Goal: Use online tool/utility: Utilize a website feature to perform a specific function

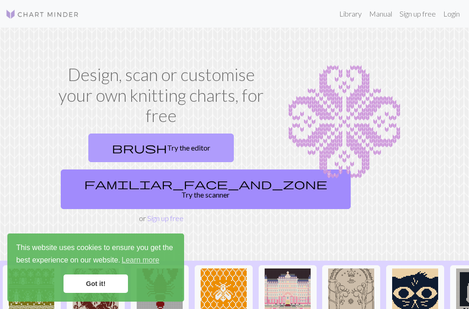
click at [167, 146] on link "brush Try the editor" at bounding box center [160, 147] width 145 height 29
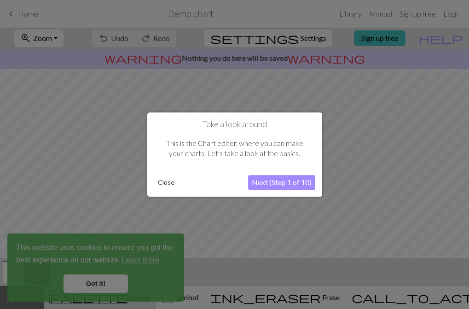
click at [263, 183] on button "Next (Step 1 of 10)" at bounding box center [281, 182] width 67 height 15
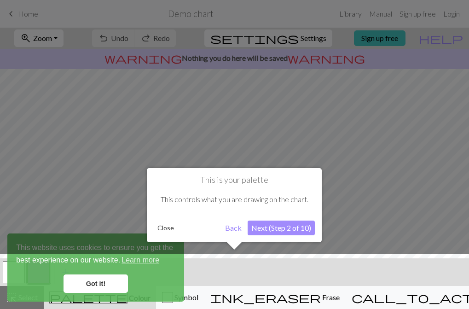
click at [266, 228] on button "Next (Step 2 of 10)" at bounding box center [281, 227] width 67 height 15
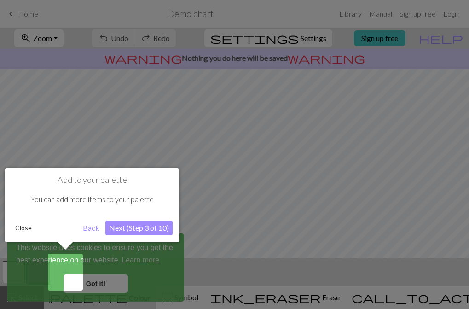
click at [126, 229] on button "Next (Step 3 of 10)" at bounding box center [138, 227] width 67 height 15
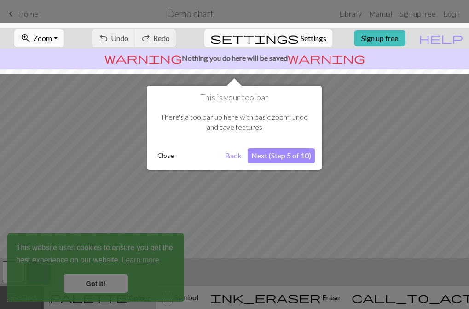
click at [108, 284] on div at bounding box center [234, 154] width 469 height 309
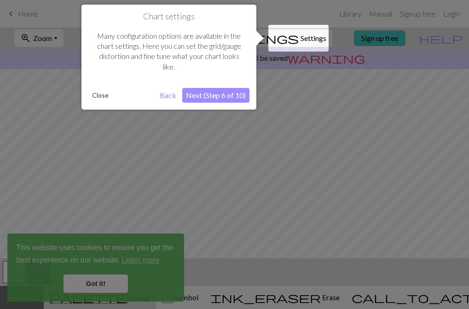
click at [216, 90] on button "Next (Step 6 of 10)" at bounding box center [215, 95] width 67 height 15
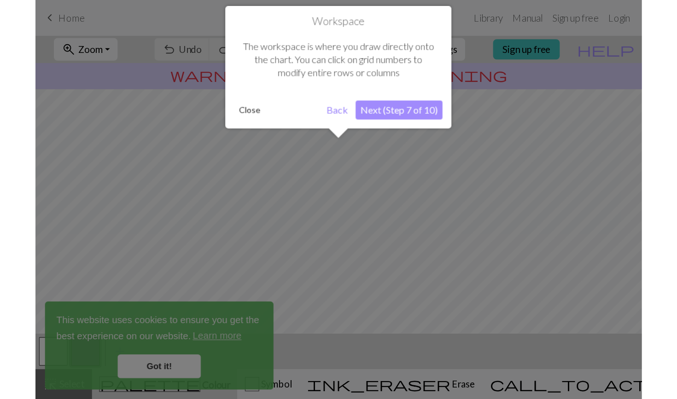
scroll to position [55, 0]
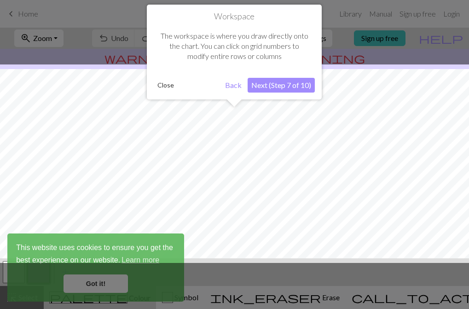
click at [273, 85] on button "Next (Step 7 of 10)" at bounding box center [281, 85] width 67 height 15
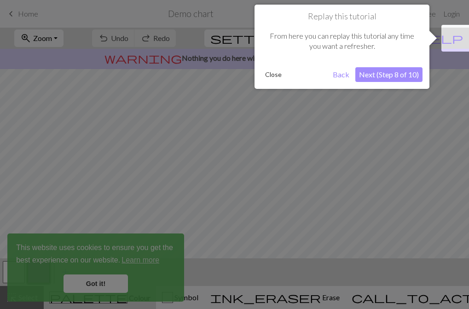
click at [387, 74] on button "Next (Step 8 of 10)" at bounding box center [388, 74] width 67 height 15
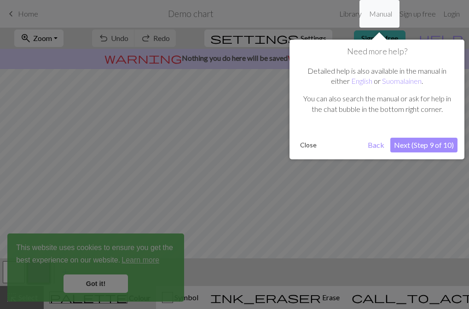
click at [405, 143] on button "Next (Step 9 of 10)" at bounding box center [423, 145] width 67 height 15
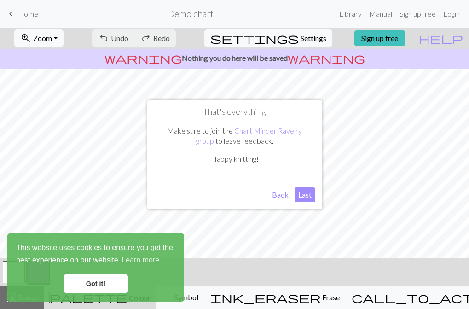
click at [301, 194] on button "Last" at bounding box center [305, 194] width 21 height 15
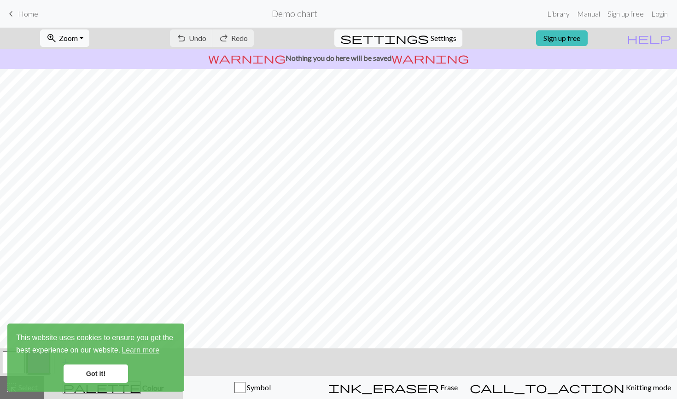
click at [107, 308] on link "Got it!" at bounding box center [96, 373] width 64 height 18
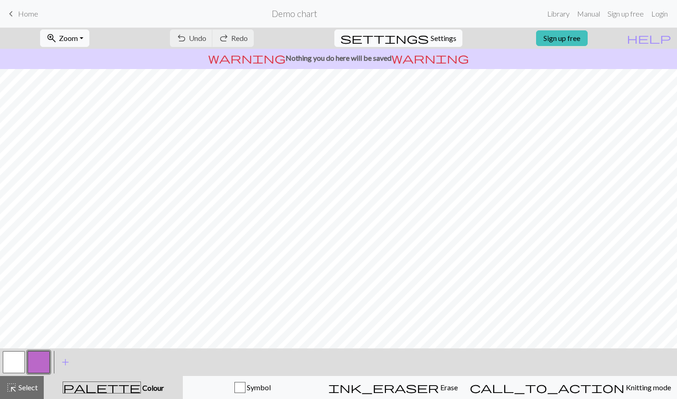
click at [434, 36] on span "Settings" at bounding box center [443, 38] width 26 height 11
select select "aran"
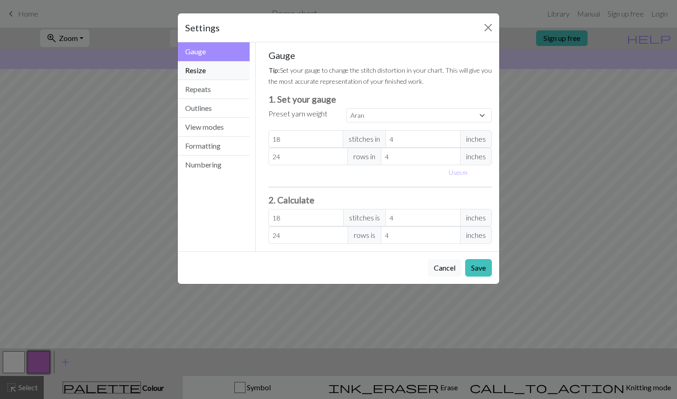
click at [202, 71] on button "Resize" at bounding box center [214, 70] width 72 height 19
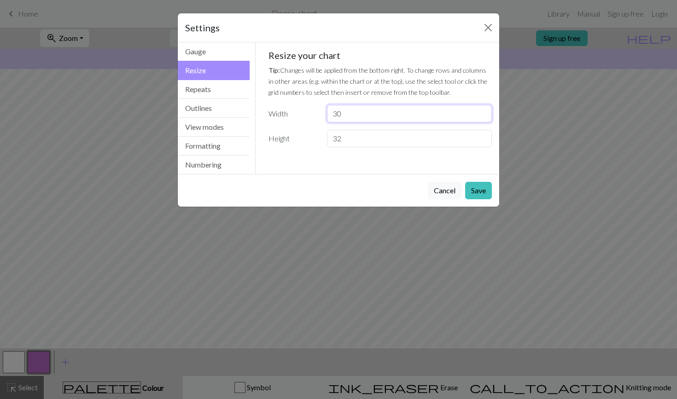
click at [356, 115] on input "30" at bounding box center [409, 113] width 165 height 17
type input "3"
type input "20"
click at [361, 143] on input "32" at bounding box center [409, 138] width 165 height 17
type input "3"
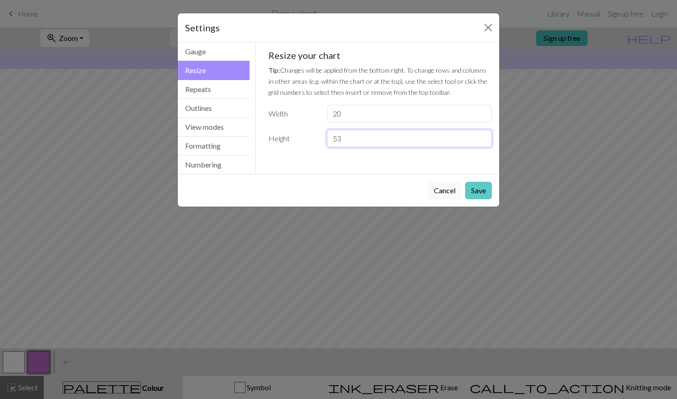
type input "53"
click at [468, 192] on button "Save" at bounding box center [478, 190] width 27 height 17
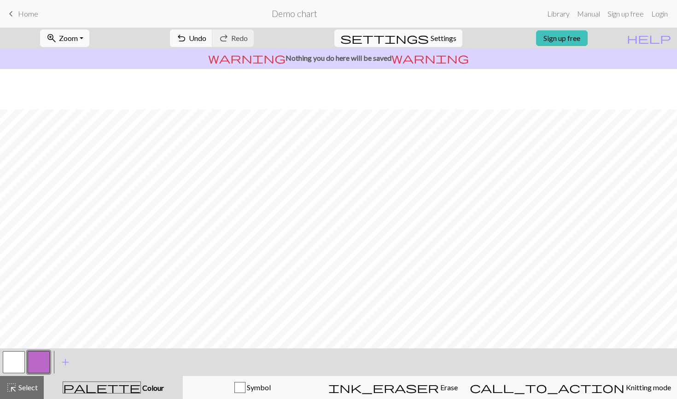
scroll to position [0, 0]
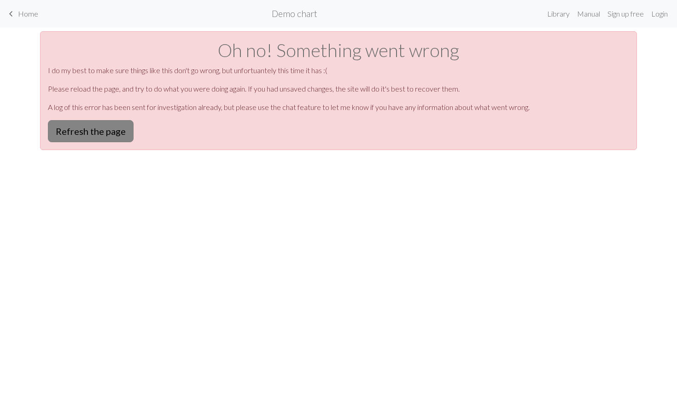
click at [76, 130] on button "Refresh the page" at bounding box center [91, 131] width 86 height 22
click at [81, 127] on button "Refresh the page" at bounding box center [91, 131] width 86 height 22
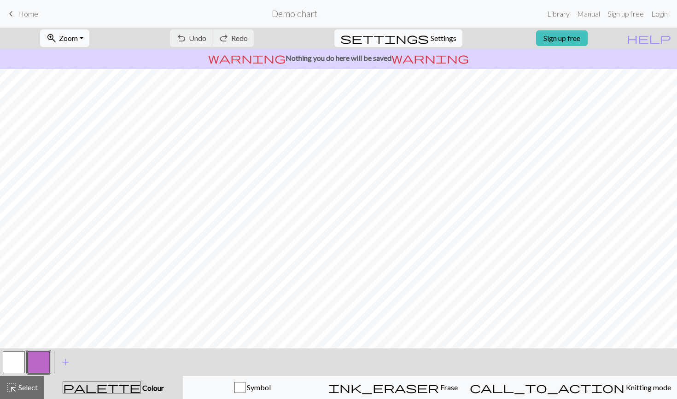
click at [436, 42] on span "Settings" at bounding box center [443, 38] width 26 height 11
select select "aran"
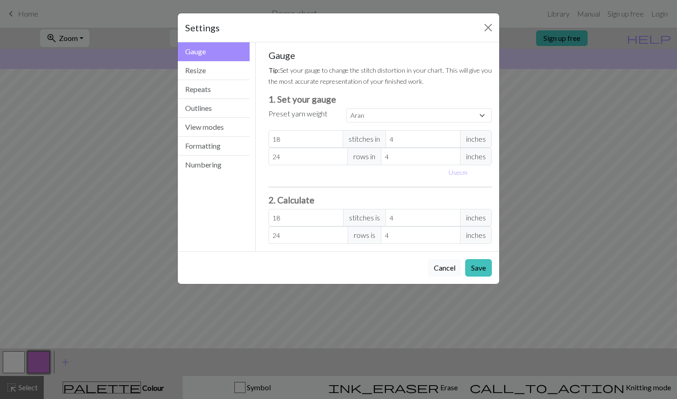
click at [439, 268] on button "Cancel" at bounding box center [445, 267] width 34 height 17
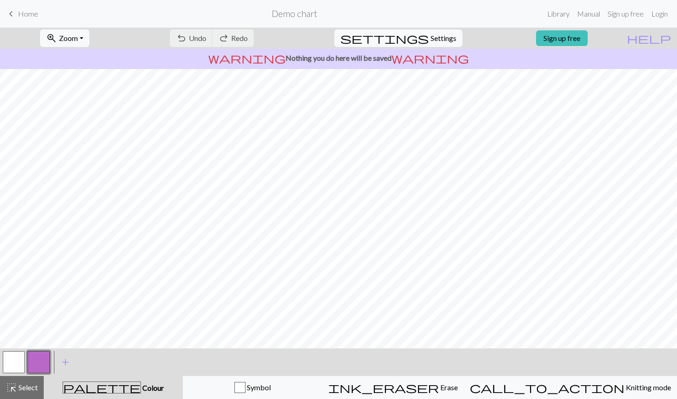
scroll to position [57, 0]
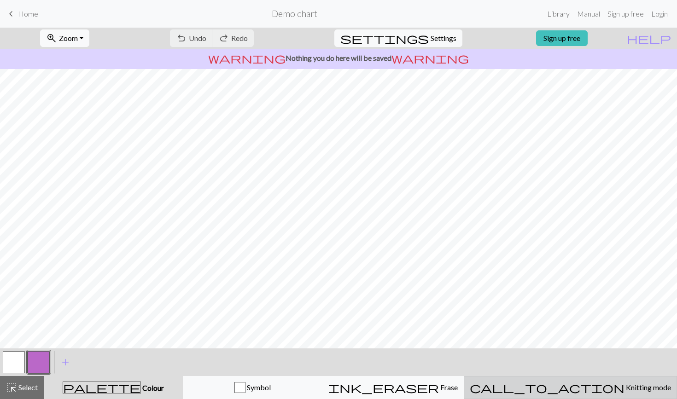
click at [624, 391] on span "Knitting mode" at bounding box center [647, 387] width 46 height 9
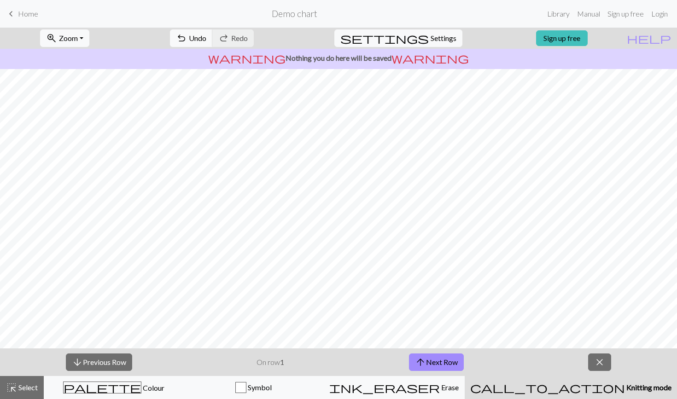
click at [624, 389] on span "Knitting mode" at bounding box center [647, 387] width 46 height 9
click at [603, 359] on span "close" at bounding box center [599, 362] width 11 height 13
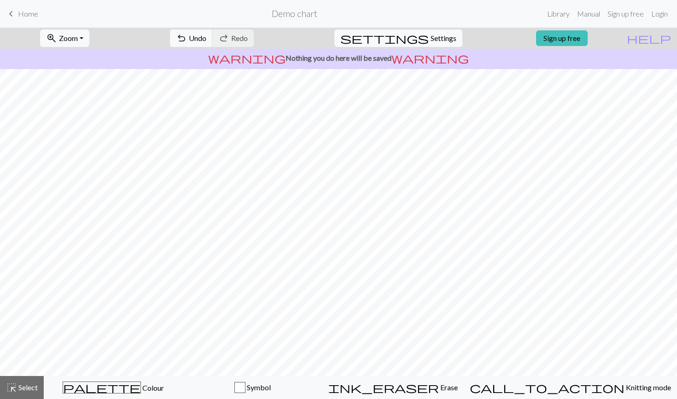
scroll to position [0, 0]
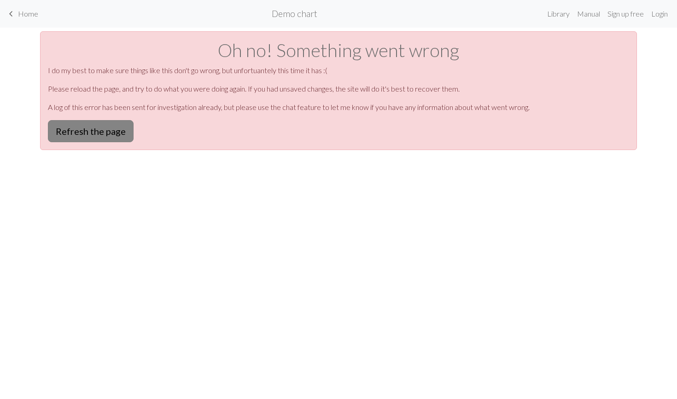
click at [84, 135] on button "Refresh the page" at bounding box center [91, 131] width 86 height 22
